Goal: Task Accomplishment & Management: Manage account settings

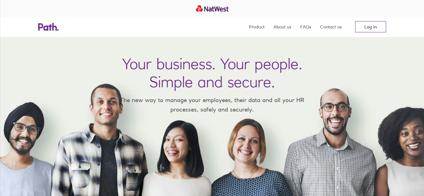
click at [375, 32] on link "Log in" at bounding box center [370, 26] width 31 height 11
click at [364, 26] on link "Log in" at bounding box center [370, 26] width 31 height 11
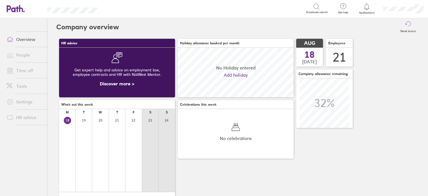
scroll to position [49, 116]
click at [366, 7] on icon at bounding box center [367, 6] width 7 height 7
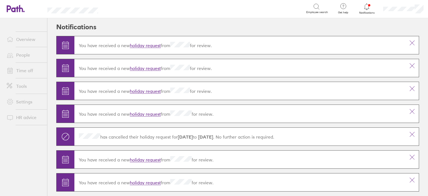
click at [18, 39] on link "Overview" at bounding box center [24, 39] width 45 height 11
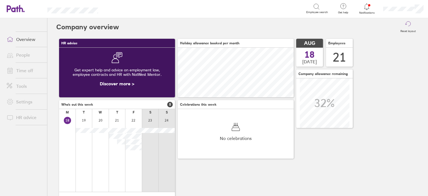
scroll to position [49, 116]
click at [26, 72] on link "Time off" at bounding box center [24, 70] width 45 height 11
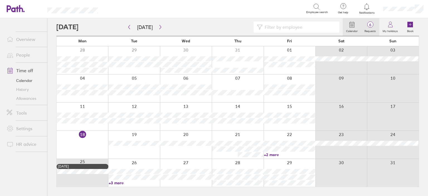
click at [371, 23] on span "6" at bounding box center [370, 25] width 18 height 4
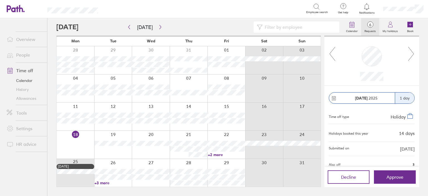
click at [410, 55] on icon at bounding box center [411, 53] width 7 height 15
click at [331, 53] on icon at bounding box center [332, 53] width 7 height 15
click at [411, 52] on icon at bounding box center [411, 53] width 7 height 15
click at [410, 54] on icon at bounding box center [411, 53] width 7 height 15
click at [414, 52] on icon at bounding box center [411, 53] width 7 height 15
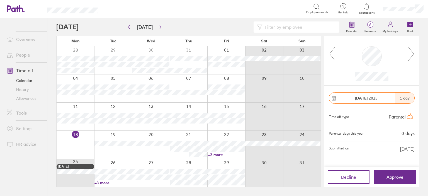
click at [411, 54] on icon at bounding box center [411, 53] width 7 height 15
click at [413, 52] on icon at bounding box center [411, 53] width 7 height 15
click at [409, 54] on icon at bounding box center [411, 53] width 7 height 15
click at [331, 52] on icon at bounding box center [332, 53] width 7 height 15
click at [413, 52] on icon at bounding box center [411, 53] width 7 height 15
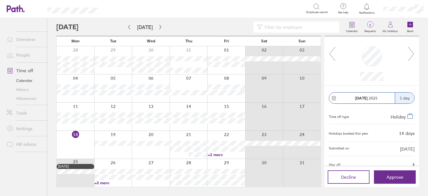
click at [413, 52] on icon at bounding box center [411, 53] width 7 height 15
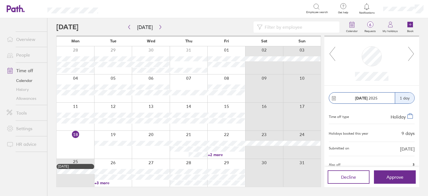
click at [413, 52] on icon at bounding box center [411, 53] width 7 height 15
click at [160, 29] on button "button" at bounding box center [160, 27] width 7 height 9
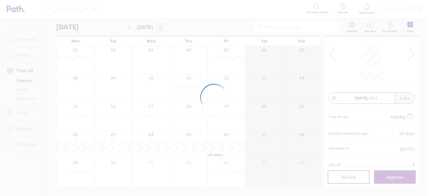
click at [160, 29] on div at bounding box center [214, 98] width 428 height 196
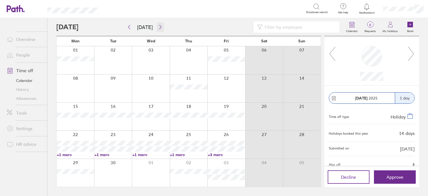
click at [159, 28] on icon "button" at bounding box center [160, 27] width 2 height 4
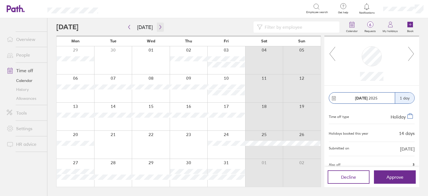
click at [159, 28] on icon "button" at bounding box center [160, 27] width 2 height 4
click at [158, 30] on button "button" at bounding box center [160, 27] width 7 height 9
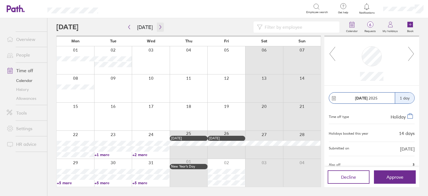
click at [158, 30] on button "button" at bounding box center [160, 27] width 7 height 9
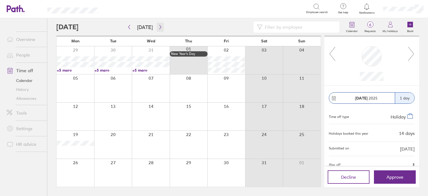
click at [158, 30] on button "button" at bounding box center [160, 27] width 7 height 9
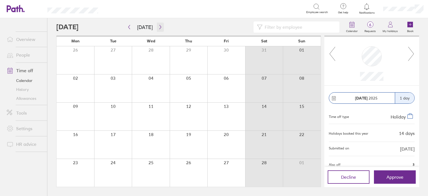
click at [158, 30] on button "button" at bounding box center [160, 27] width 7 height 9
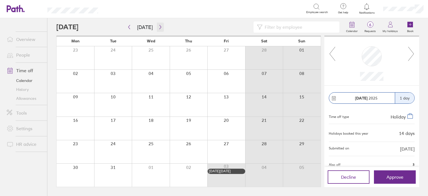
click at [158, 30] on button "button" at bounding box center [160, 27] width 7 height 9
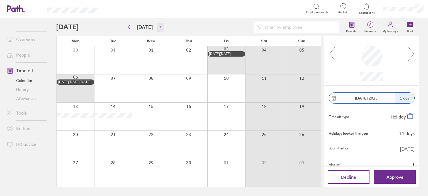
click at [158, 30] on button "button" at bounding box center [160, 27] width 7 height 9
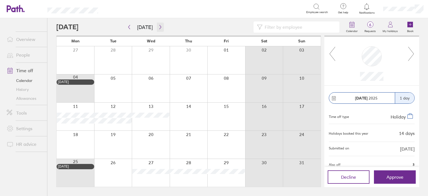
click at [158, 30] on button "button" at bounding box center [160, 27] width 7 height 9
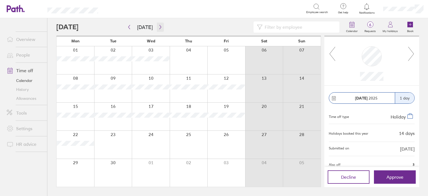
click at [158, 30] on button "button" at bounding box center [160, 27] width 7 height 9
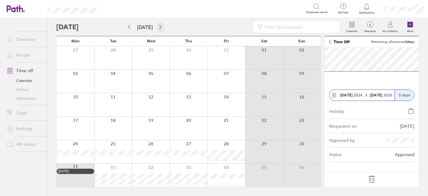
click at [160, 25] on icon "button" at bounding box center [160, 27] width 4 height 4
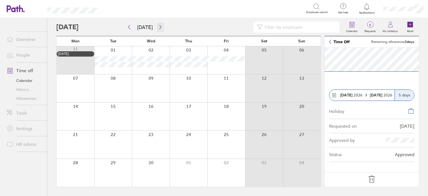
click at [160, 28] on icon "button" at bounding box center [160, 27] width 4 height 4
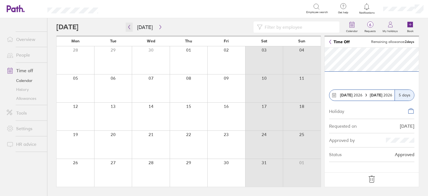
click at [128, 27] on icon "button" at bounding box center [129, 27] width 4 height 4
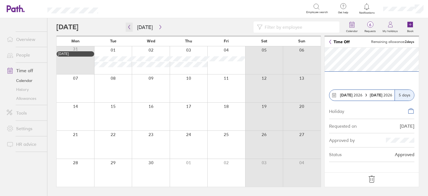
click at [128, 27] on icon "button" at bounding box center [129, 27] width 4 height 4
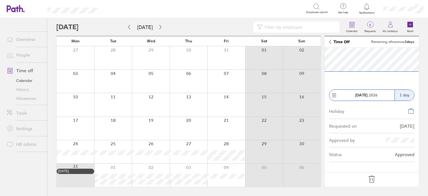
click at [84, 81] on div at bounding box center [76, 81] width 38 height 23
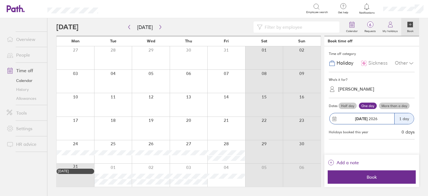
click at [362, 91] on div "JEMMA ROSE" at bounding box center [356, 88] width 36 height 5
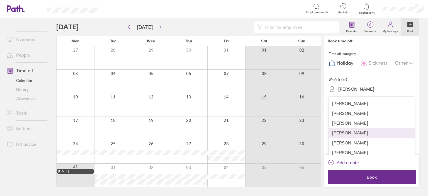
scroll to position [18, 0]
click at [388, 141] on div "Jemma Rose" at bounding box center [372, 144] width 86 height 10
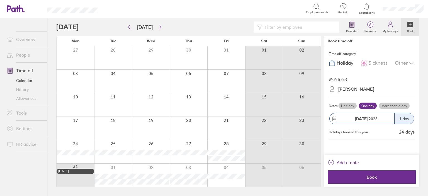
click at [405, 106] on label "More than a day" at bounding box center [394, 106] width 31 height 7
click at [0, 0] on input "More than a day" at bounding box center [0, 0] width 0 height 0
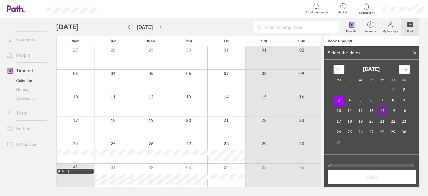
click at [382, 109] on td "14" at bounding box center [382, 110] width 11 height 11
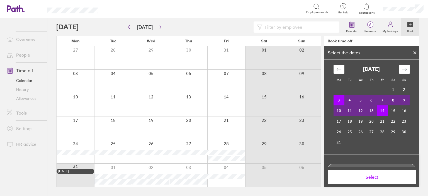
click at [398, 176] on span "Select" at bounding box center [372, 177] width 80 height 5
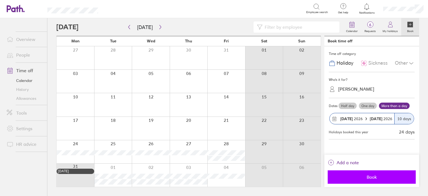
click at [350, 174] on button "Book" at bounding box center [372, 176] width 88 height 13
